Goal: Complete application form

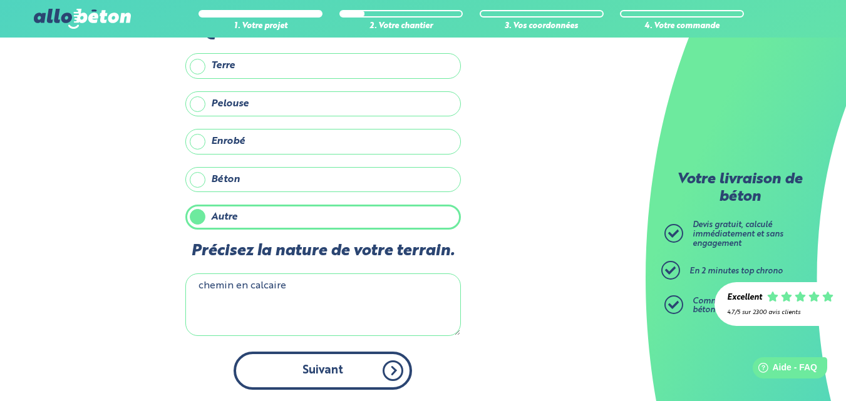
click at [329, 361] on button "Suivant" at bounding box center [323, 371] width 178 height 38
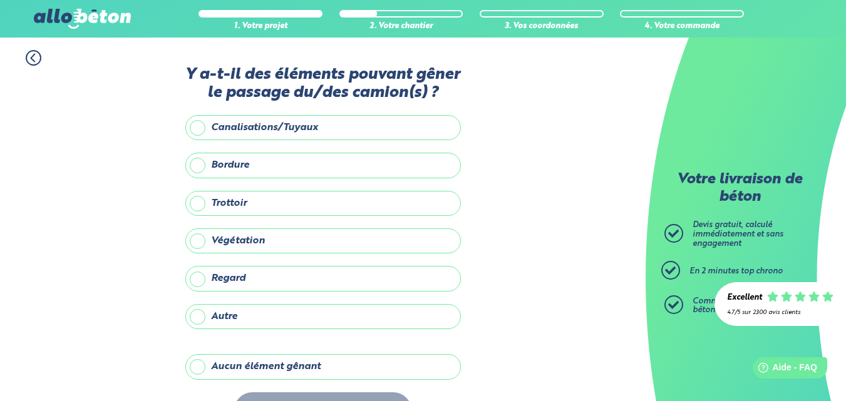
click at [197, 364] on label "Aucun élément gênant" at bounding box center [323, 366] width 276 height 25
click at [0, 0] on input "Aucun élément gênant" at bounding box center [0, 0] width 0 height 0
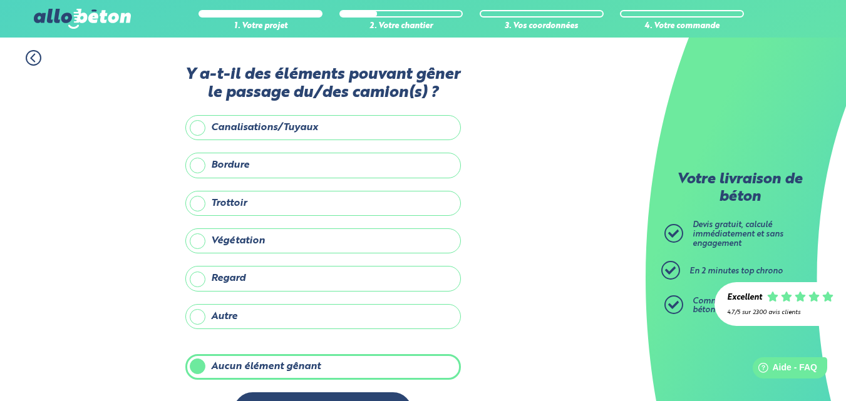
scroll to position [42, 0]
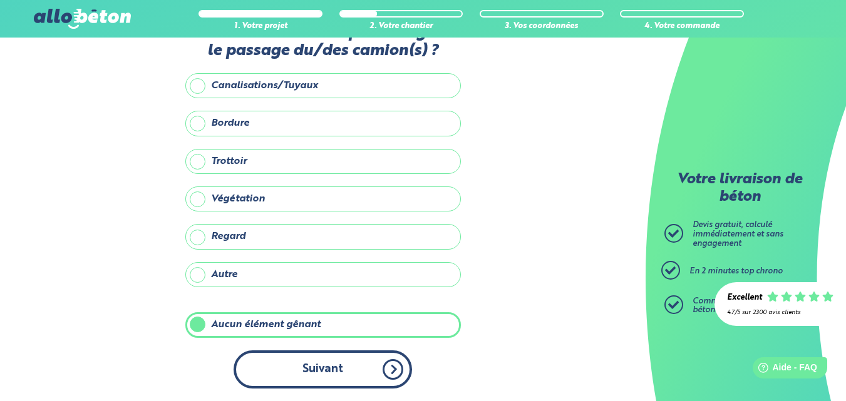
click at [302, 370] on button "Suivant" at bounding box center [323, 370] width 178 height 38
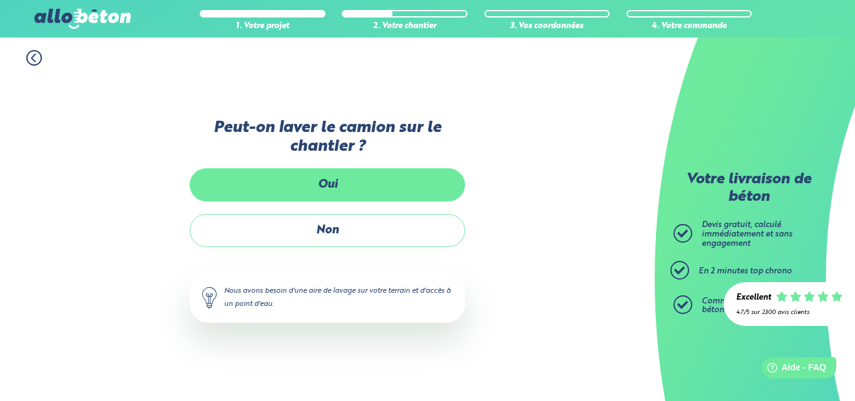
click at [334, 183] on label "Oui" at bounding box center [328, 184] width 276 height 33
click at [0, 0] on input "Oui" at bounding box center [0, 0] width 0 height 0
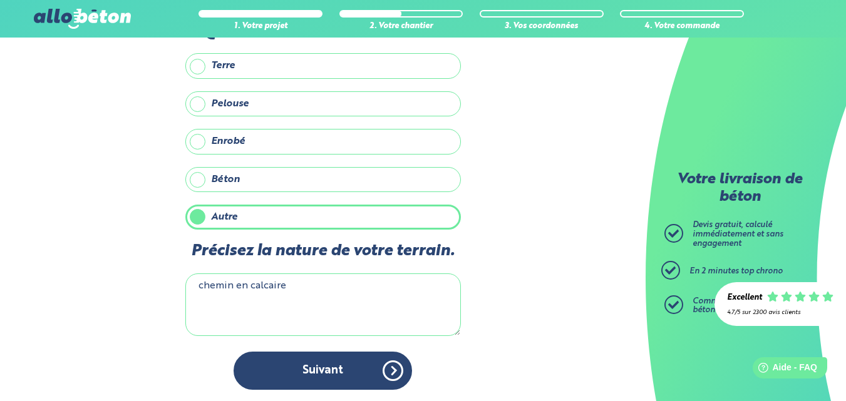
scroll to position [188, 0]
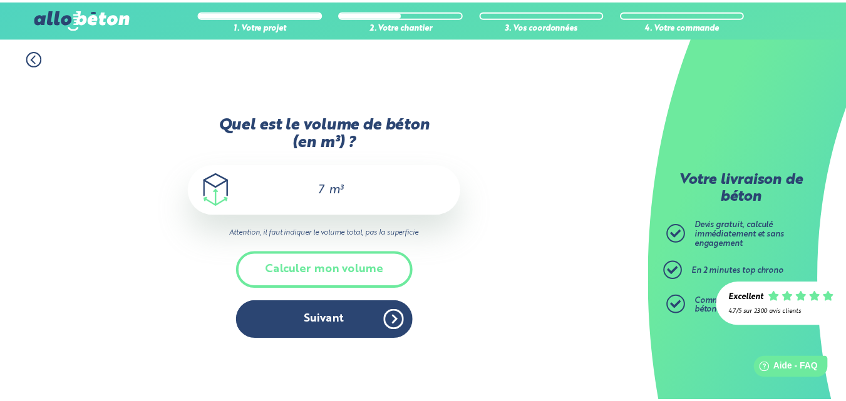
scroll to position [125, 0]
